Goal: Find specific page/section: Find specific page/section

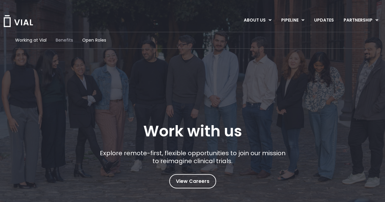
click at [68, 40] on span "Benefits" at bounding box center [64, 40] width 17 height 6
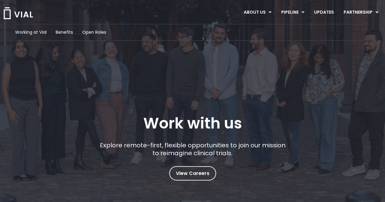
scroll to position [30, 0]
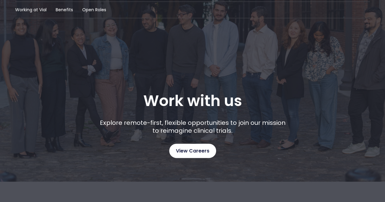
click at [204, 152] on span "View Careers" at bounding box center [192, 151] width 33 height 8
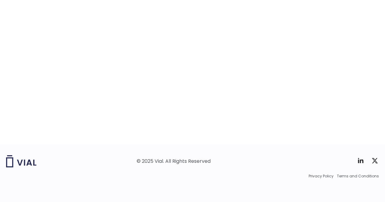
scroll to position [989, 0]
